Goal: Task Accomplishment & Management: Use online tool/utility

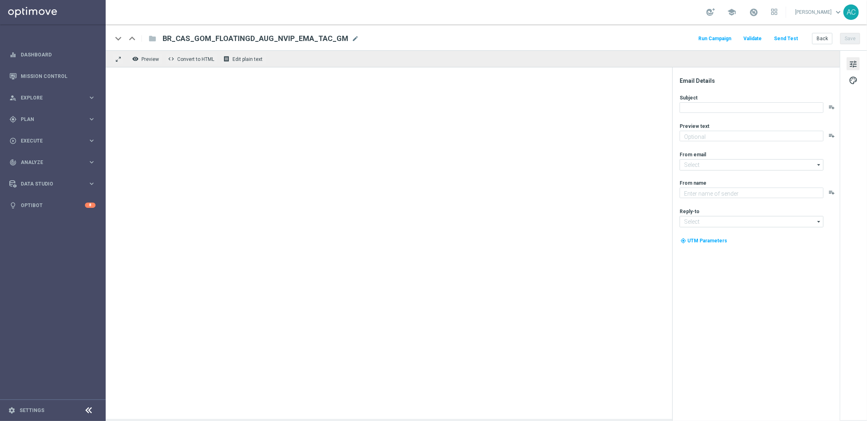
type textarea "Garanta rodadas extras e muita diversão!"
type textarea "Lottoland"
type input "[EMAIL_ADDRESS][DOMAIN_NAME]"
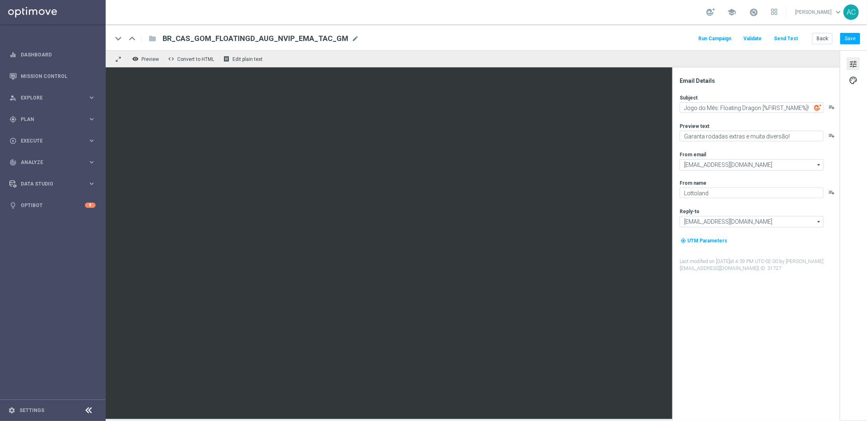
click at [850, 63] on span "tune" at bounding box center [853, 64] width 9 height 11
